Goal: Task Accomplishment & Management: Use online tool/utility

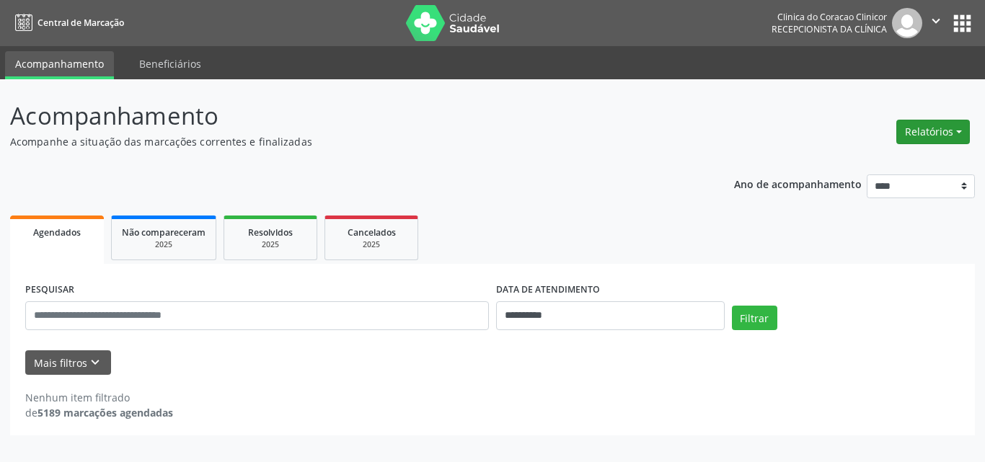
click at [923, 130] on button "Relatórios" at bounding box center [933, 132] width 74 height 25
click at [865, 167] on link "Agendamentos" at bounding box center [892, 163] width 155 height 20
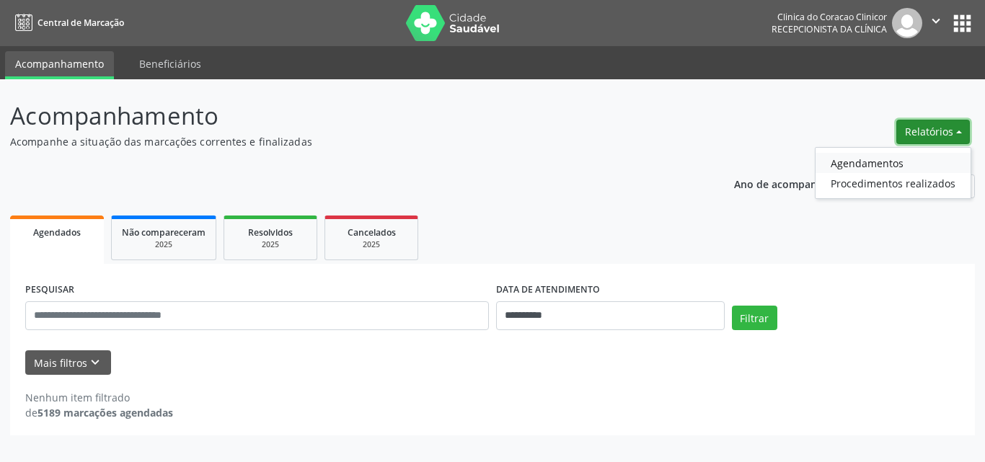
select select "*"
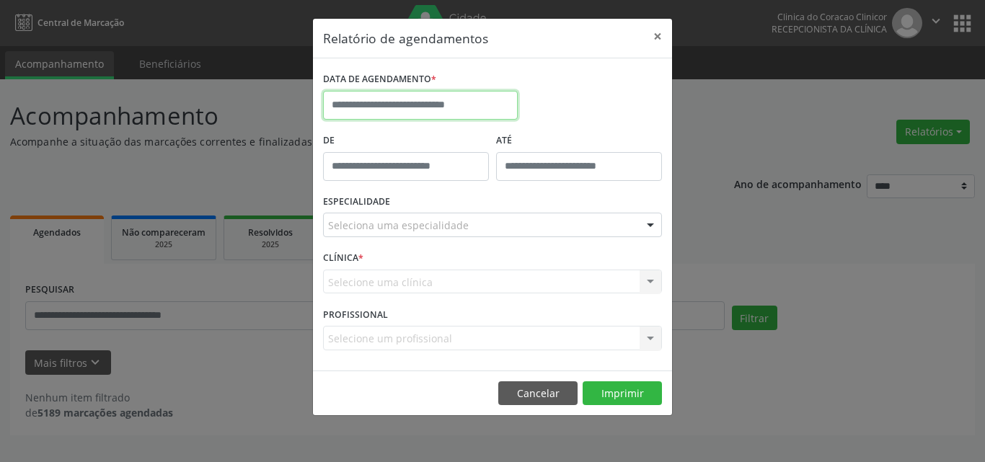
click at [387, 108] on input "text" at bounding box center [420, 105] width 195 height 29
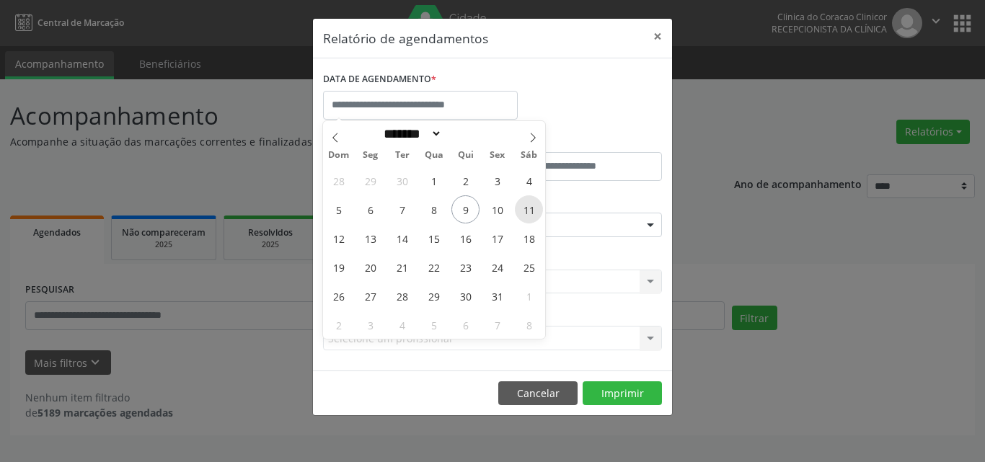
click at [530, 208] on span "11" at bounding box center [529, 209] width 28 height 28
type input "**********"
click at [528, 208] on span "11" at bounding box center [529, 209] width 28 height 28
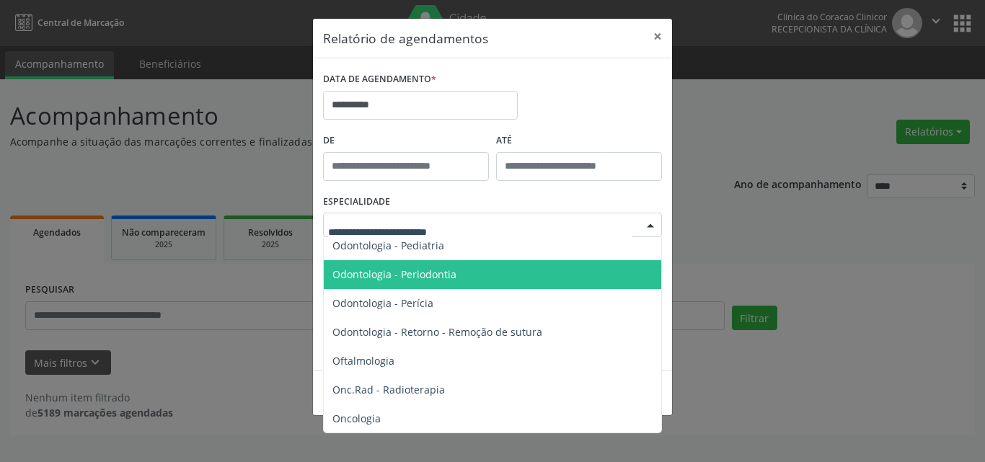
scroll to position [1946, 0]
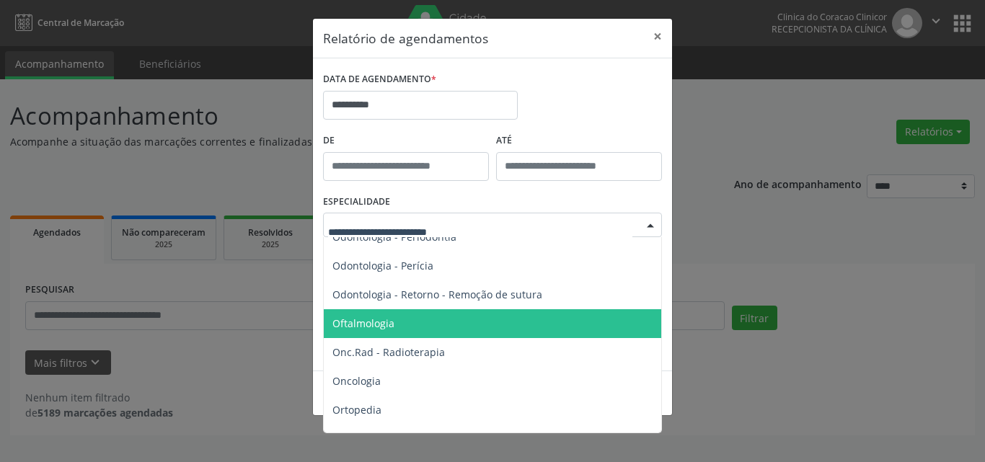
click at [372, 324] on span "Oftalmologia" at bounding box center [363, 323] width 62 height 14
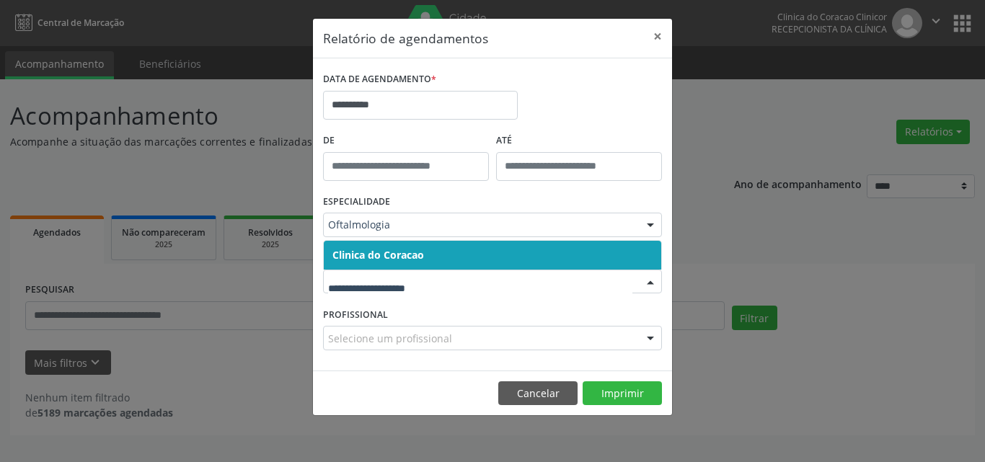
click at [384, 252] on span "Clinica do Coracao" at bounding box center [378, 255] width 92 height 14
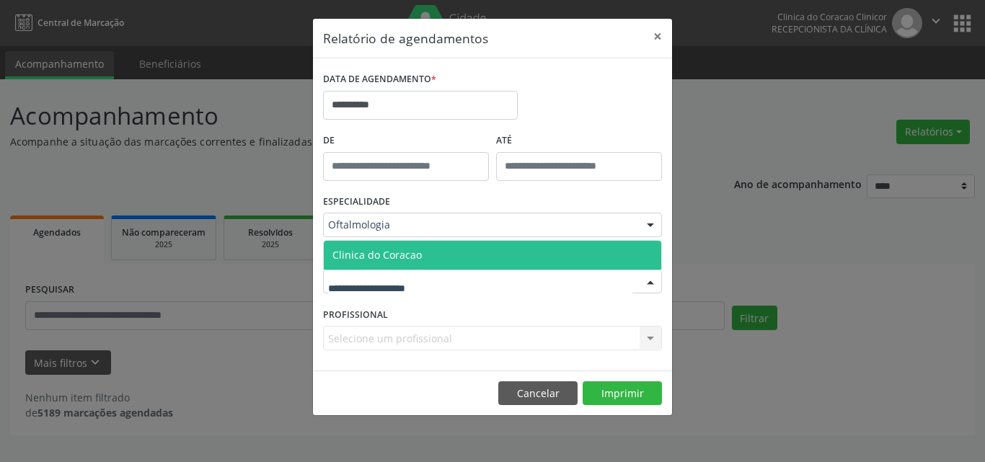
click at [387, 253] on span "Clinica do Coracao" at bounding box center [376, 255] width 89 height 14
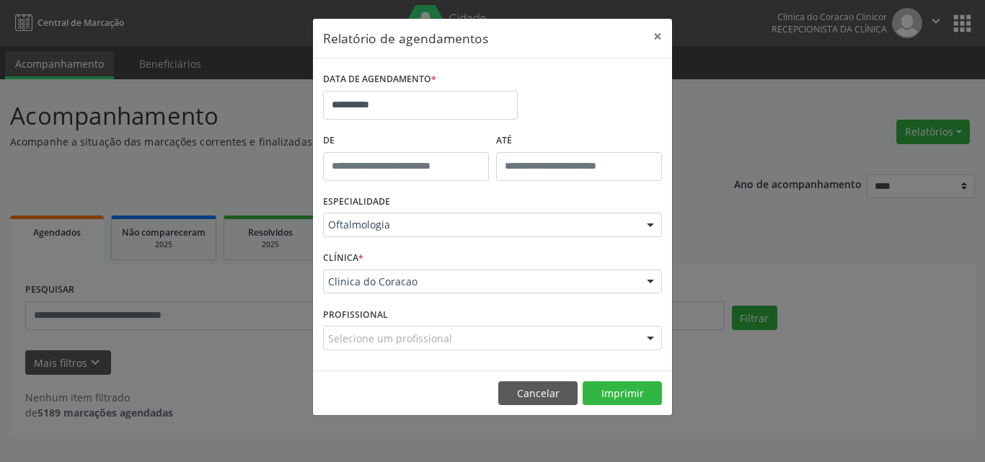
click at [648, 336] on div at bounding box center [650, 339] width 22 height 25
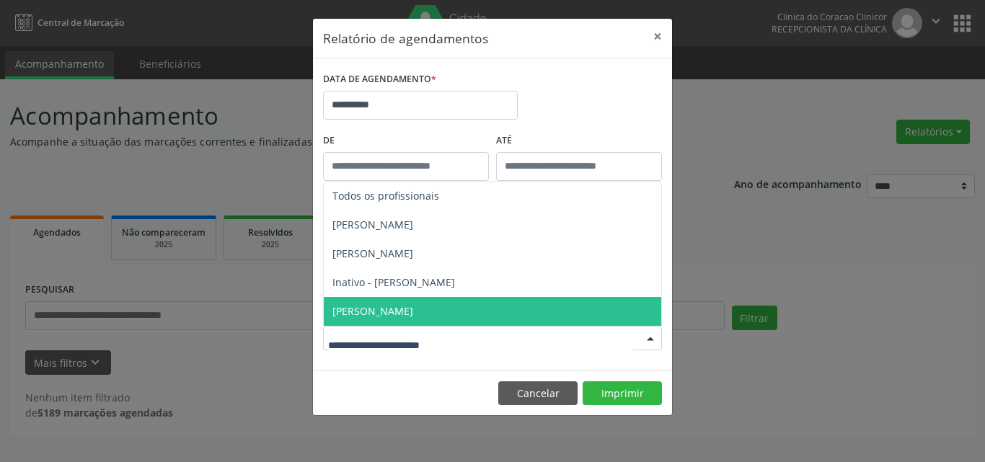
click at [432, 319] on span "[PERSON_NAME]" at bounding box center [492, 311] width 337 height 29
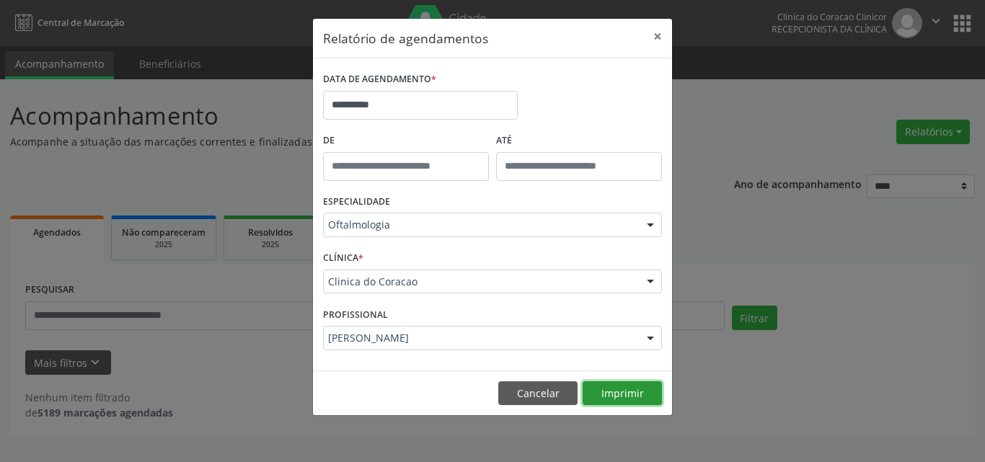
click at [618, 398] on button "Imprimir" at bounding box center [621, 393] width 79 height 25
click at [656, 37] on button "×" at bounding box center [657, 36] width 29 height 35
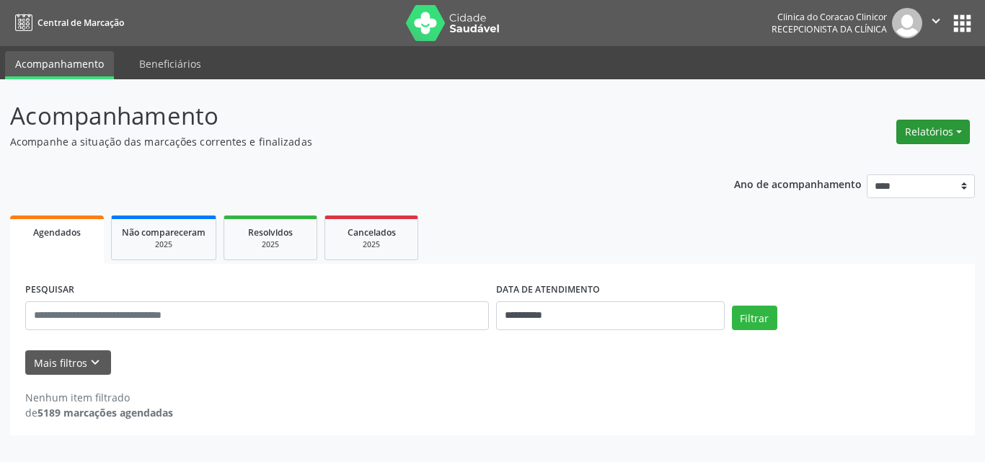
click at [928, 132] on button "Relatórios" at bounding box center [933, 132] width 74 height 25
click at [854, 164] on link "Agendamentos" at bounding box center [892, 163] width 155 height 20
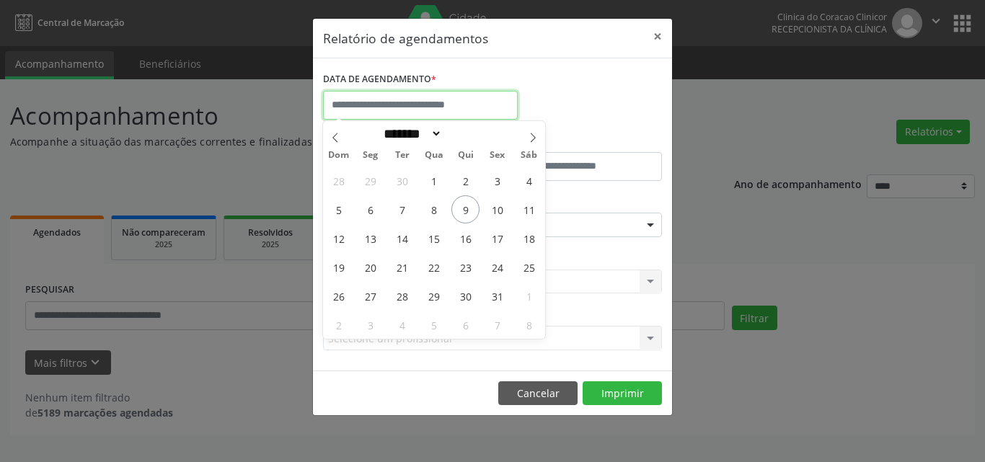
click at [398, 112] on input "text" at bounding box center [420, 105] width 195 height 29
click at [530, 210] on span "11" at bounding box center [529, 209] width 28 height 28
type input "**********"
click at [530, 215] on span "11" at bounding box center [529, 209] width 28 height 28
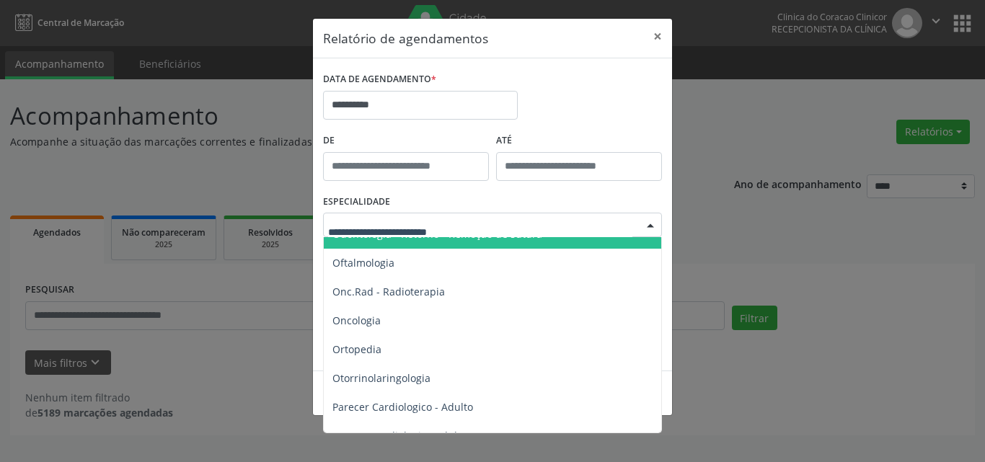
scroll to position [2018, 0]
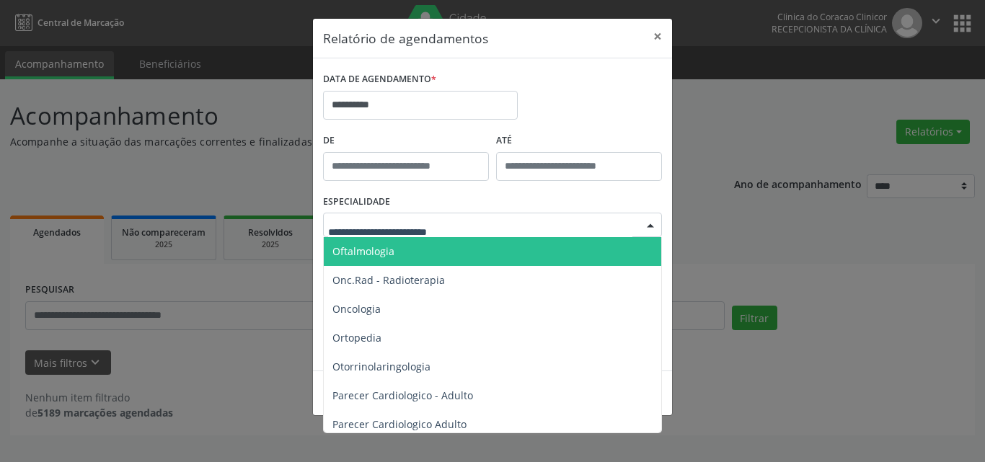
click at [389, 249] on span "Oftalmologia" at bounding box center [363, 251] width 62 height 14
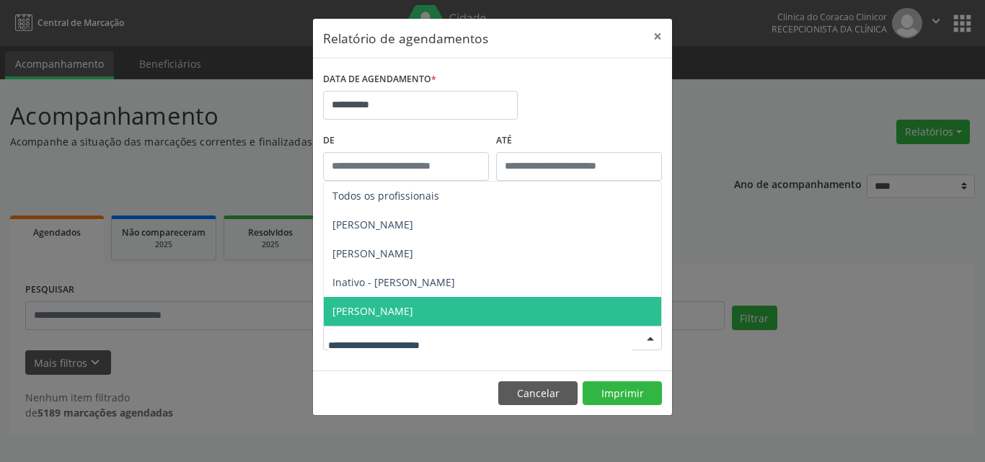
click at [381, 314] on span "[PERSON_NAME]" at bounding box center [372, 311] width 81 height 14
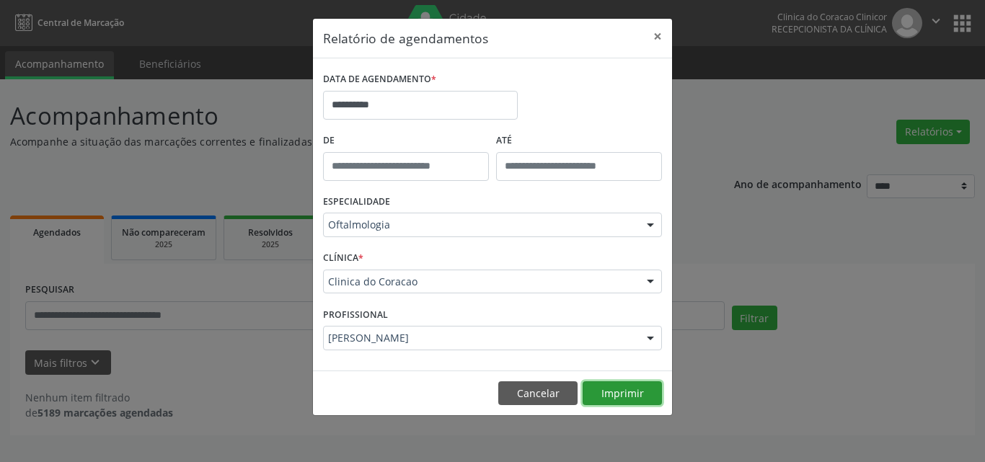
click at [613, 395] on button "Imprimir" at bounding box center [621, 393] width 79 height 25
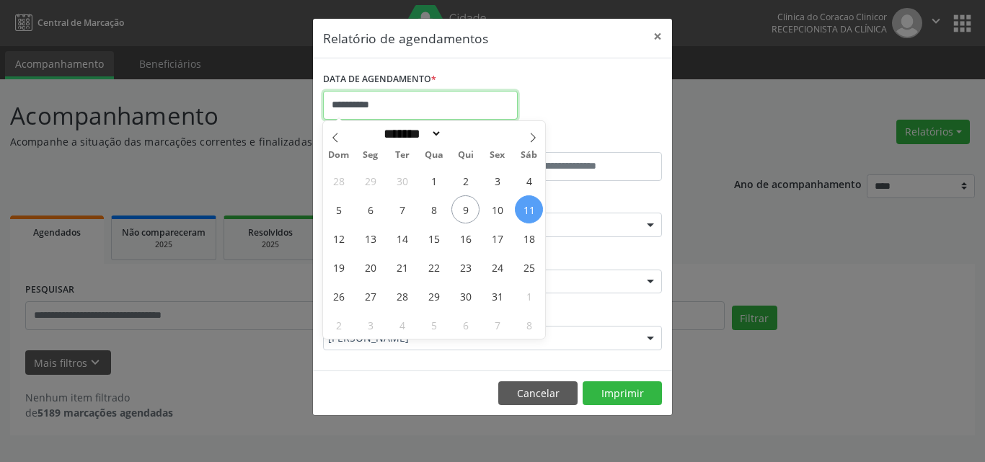
click at [418, 102] on input "**********" at bounding box center [420, 105] width 195 height 29
click at [529, 242] on span "18" at bounding box center [529, 238] width 28 height 28
type input "**********"
click at [538, 240] on span "18" at bounding box center [529, 238] width 28 height 28
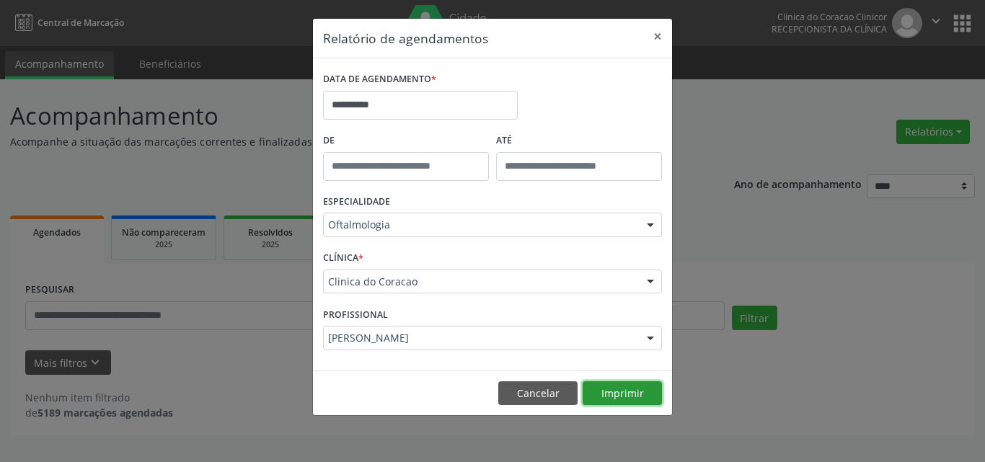
click at [606, 394] on button "Imprimir" at bounding box center [621, 393] width 79 height 25
